Goal: Information Seeking & Learning: Find specific fact

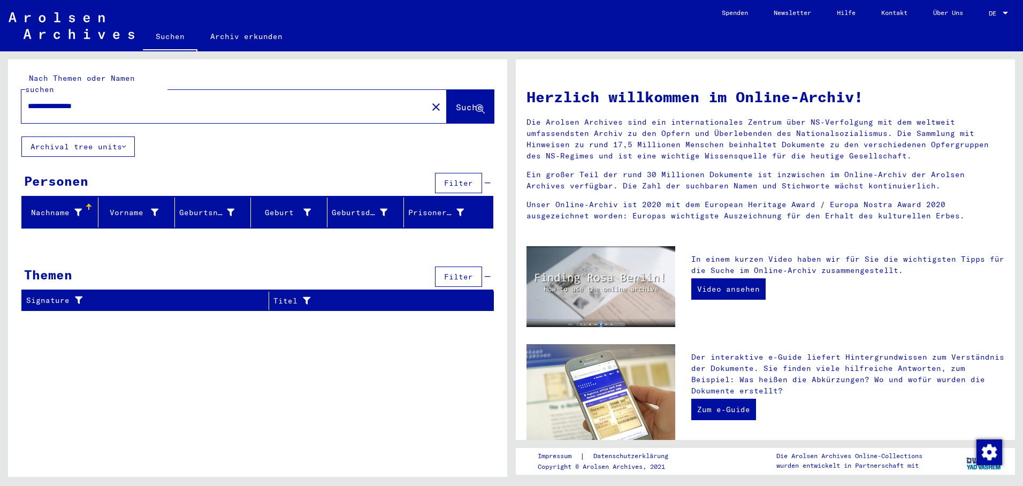
click at [97, 101] on input "**********" at bounding box center [221, 106] width 387 height 11
type input "**********"
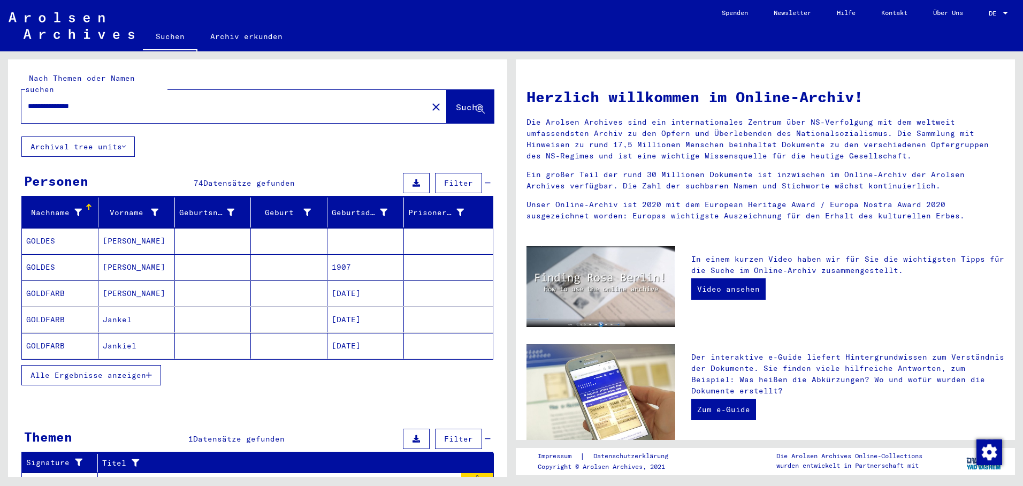
click at [150, 371] on icon "button" at bounding box center [149, 374] width 6 height 7
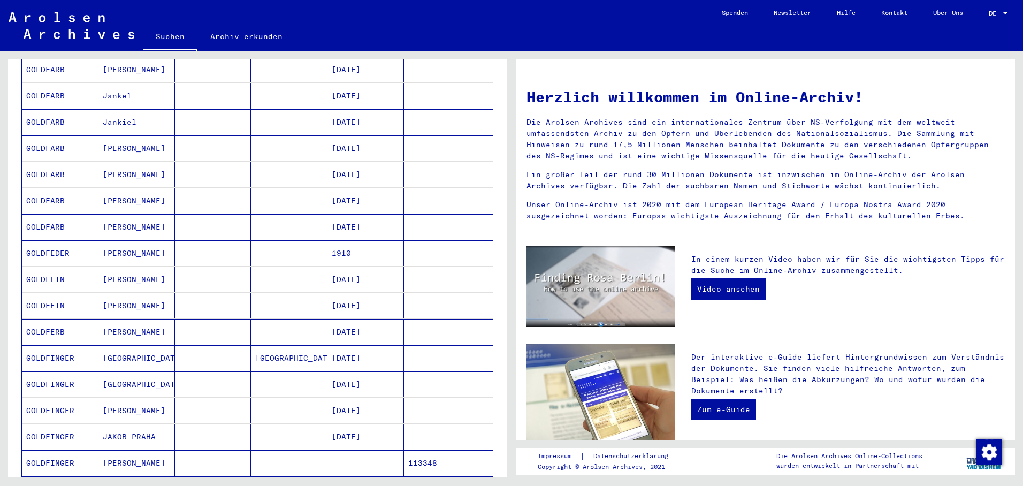
scroll to position [267, 0]
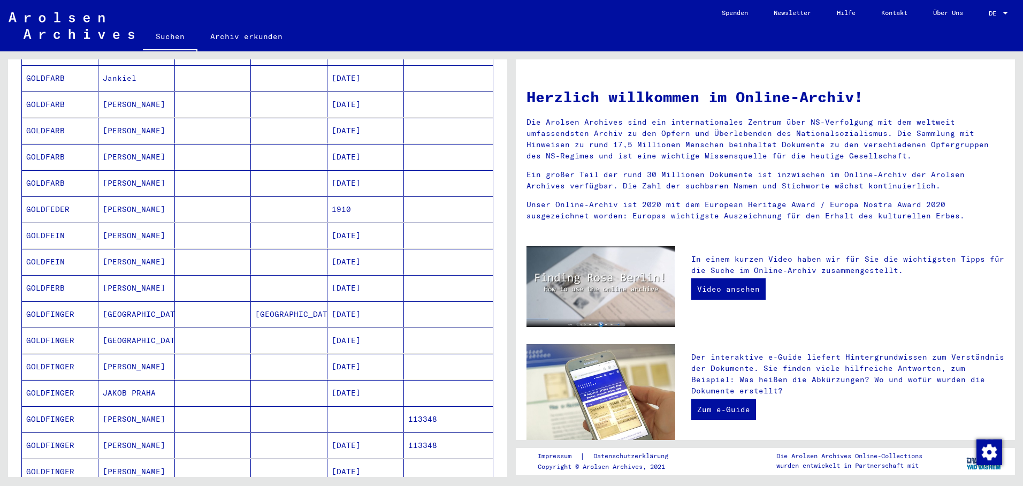
click at [365, 304] on mat-cell "[DATE]" at bounding box center [365, 314] width 76 height 26
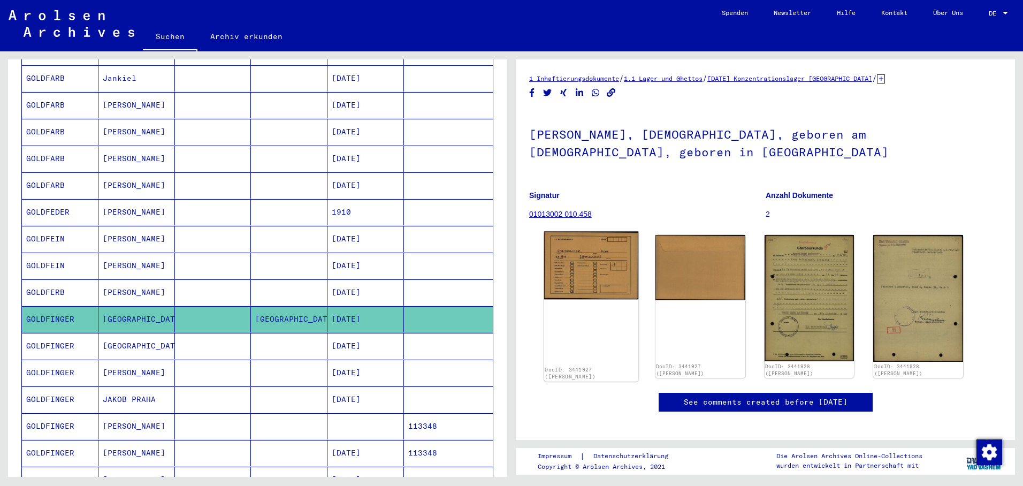
click at [593, 279] on img at bounding box center [591, 266] width 94 height 68
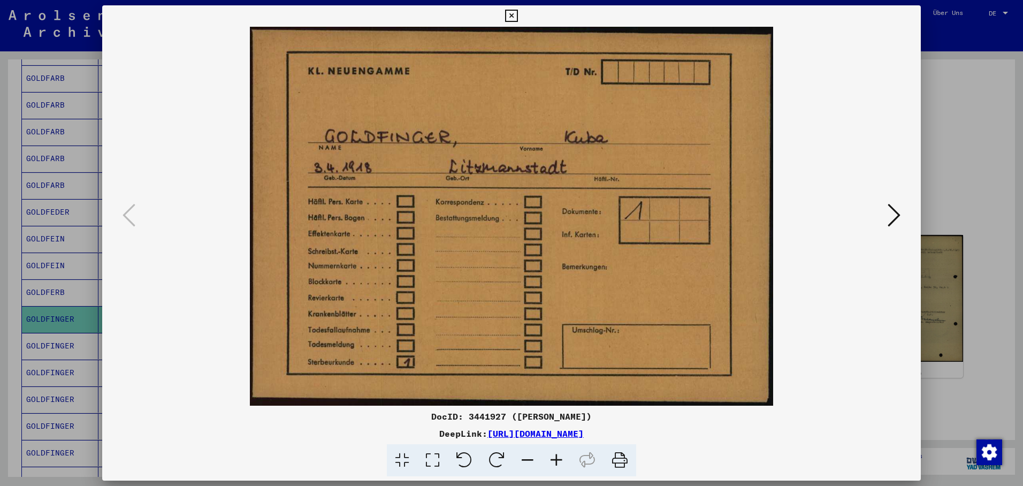
click at [900, 212] on icon at bounding box center [893, 215] width 13 height 26
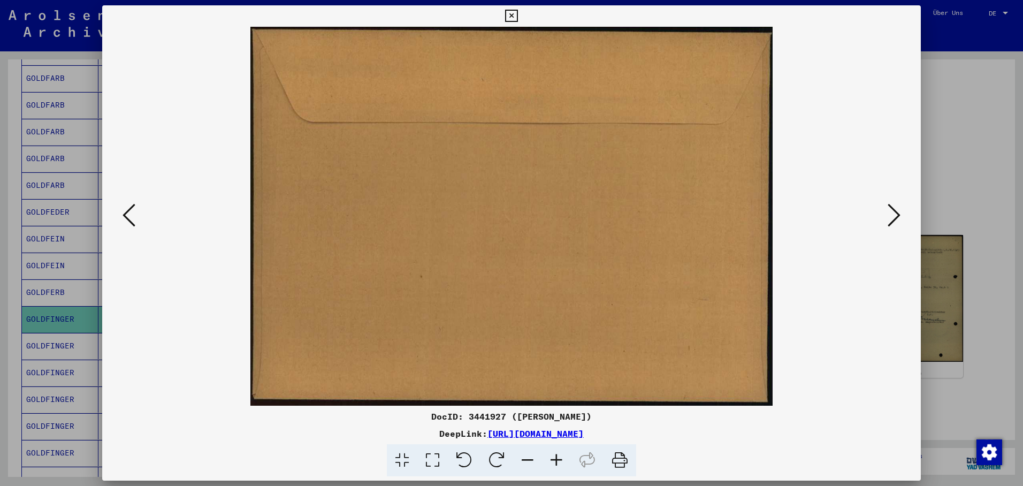
drag, startPoint x: 896, startPoint y: 209, endPoint x: 871, endPoint y: 216, distance: 26.1
click at [894, 211] on icon at bounding box center [893, 215] width 13 height 26
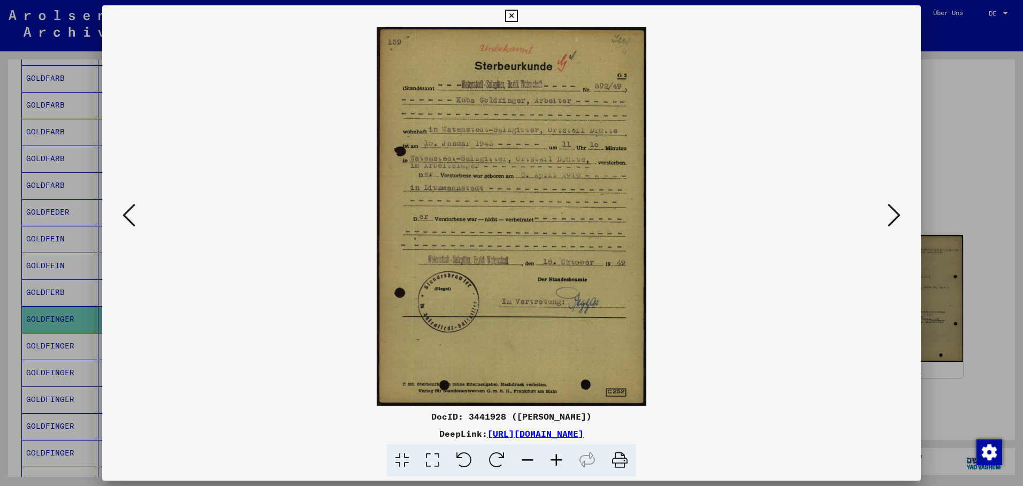
click at [889, 211] on icon at bounding box center [893, 215] width 13 height 26
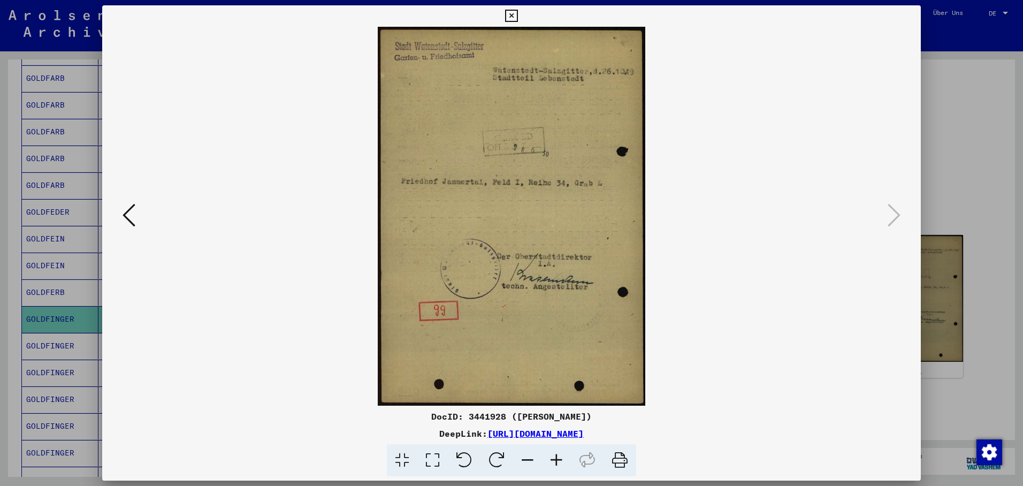
click at [517, 14] on icon at bounding box center [511, 16] width 12 height 13
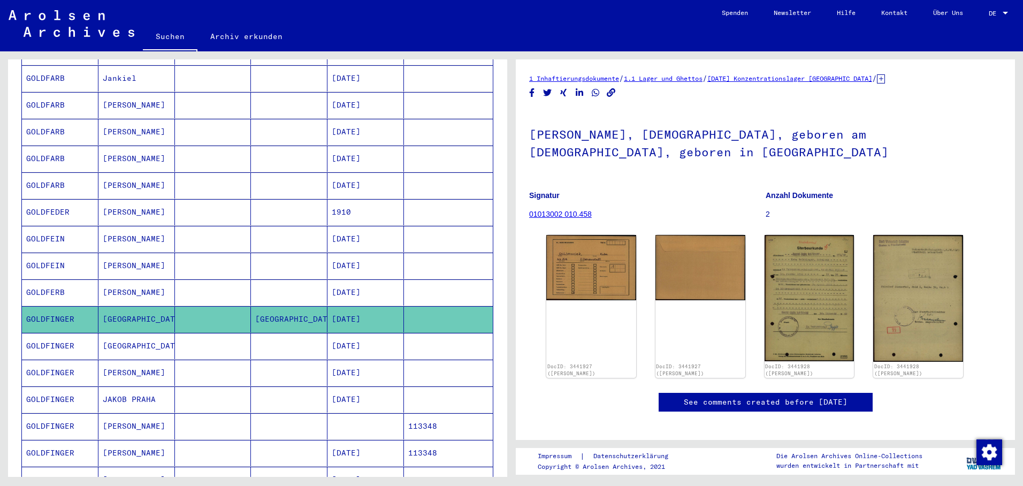
click at [118, 333] on mat-cell "[GEOGRAPHIC_DATA]" at bounding box center [136, 346] width 76 height 26
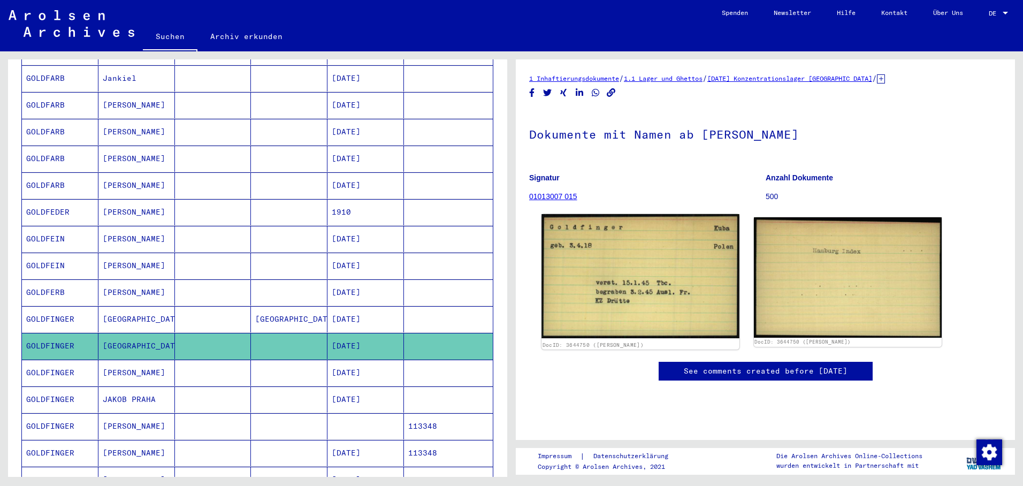
click at [662, 258] on img at bounding box center [639, 276] width 197 height 124
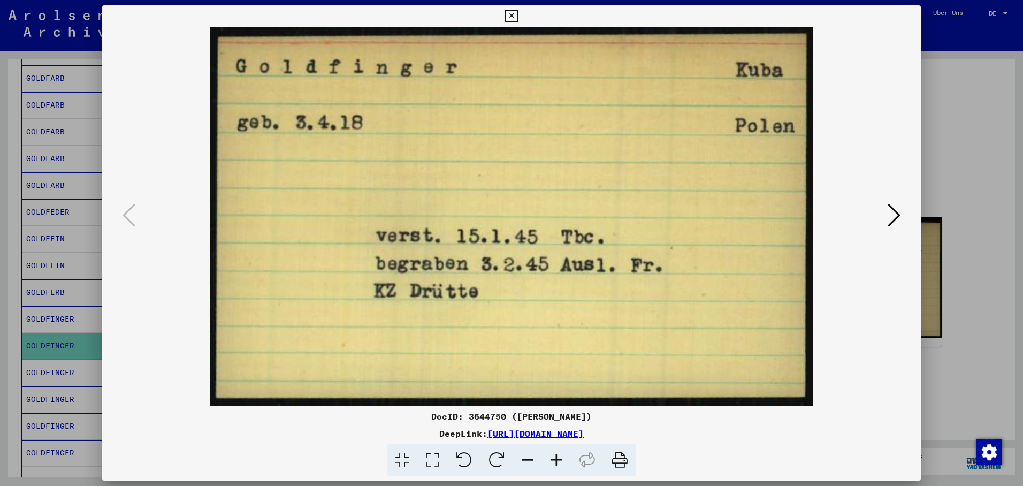
click at [903, 213] on button at bounding box center [893, 216] width 19 height 30
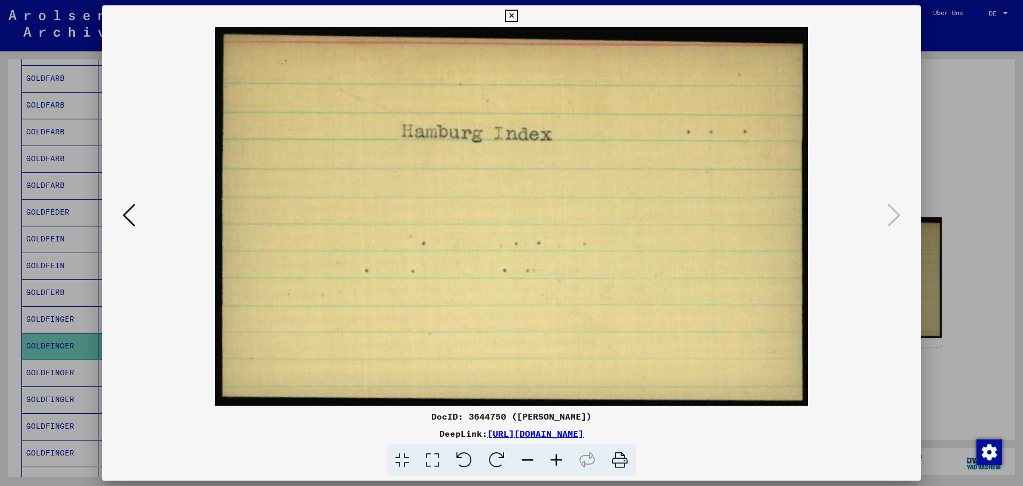
click at [51, 364] on div at bounding box center [511, 243] width 1023 height 486
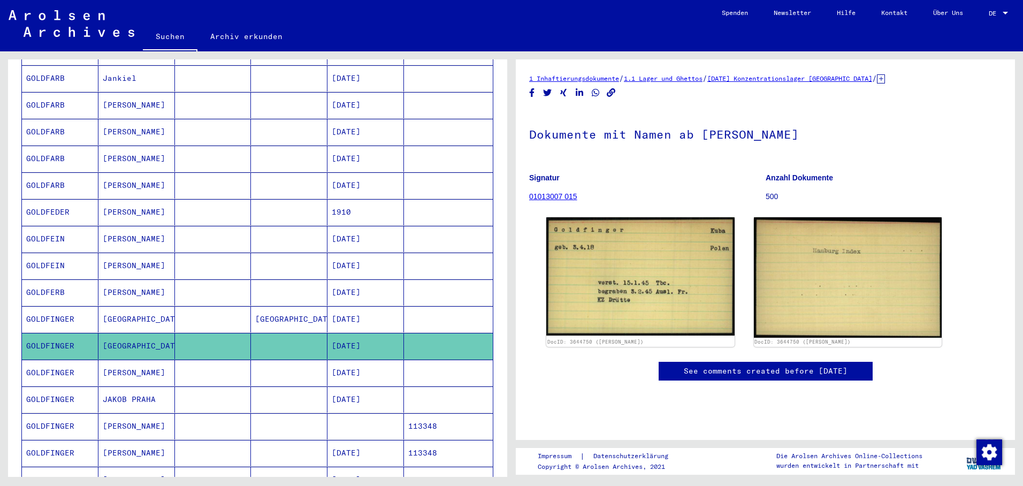
click at [51, 363] on mat-cell "GOLDFINGER" at bounding box center [60, 372] width 76 height 26
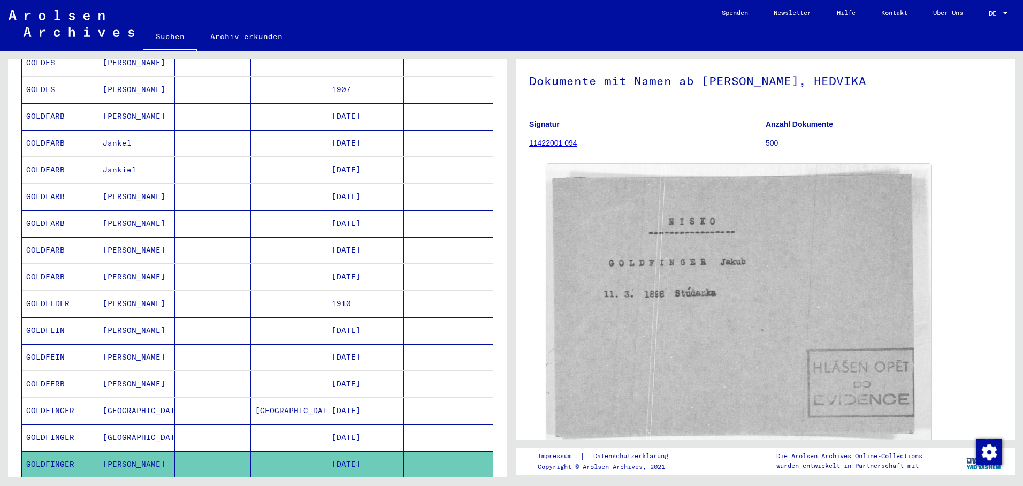
scroll to position [109, 0]
